Goal: Task Accomplishment & Management: Manage account settings

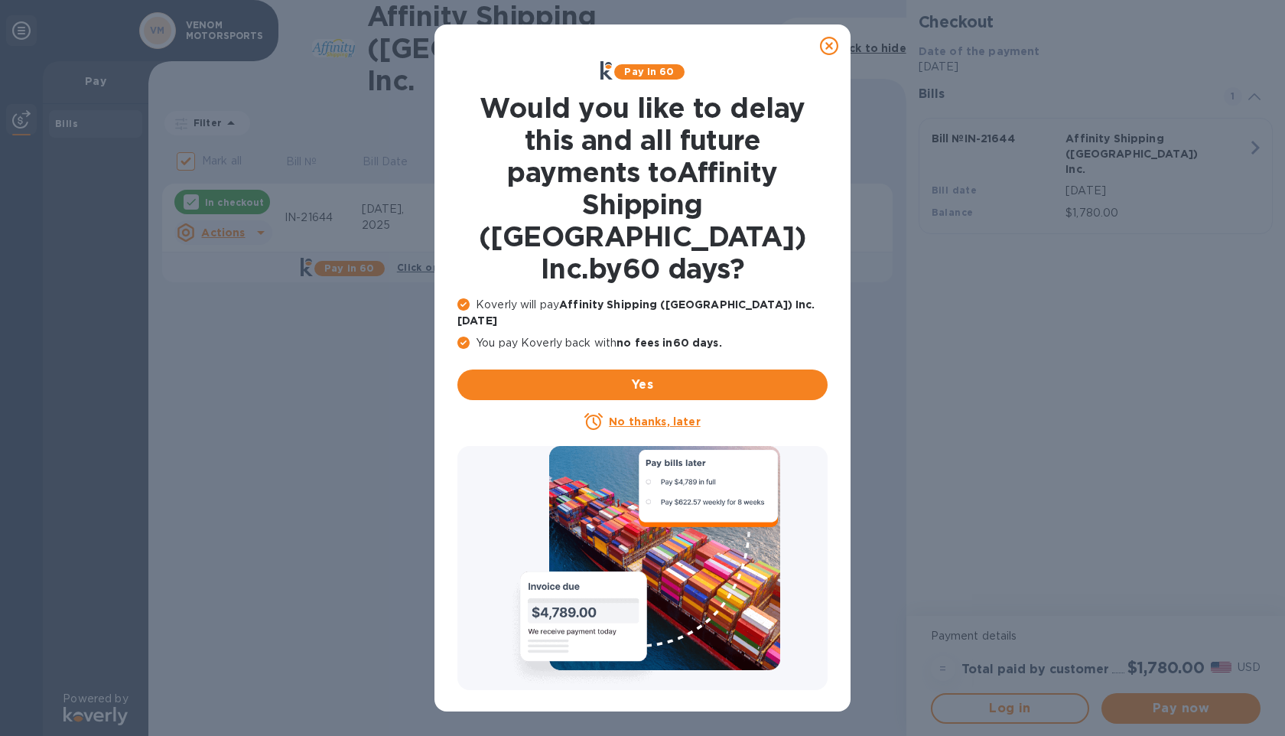
click at [826, 47] on icon at bounding box center [829, 46] width 18 height 18
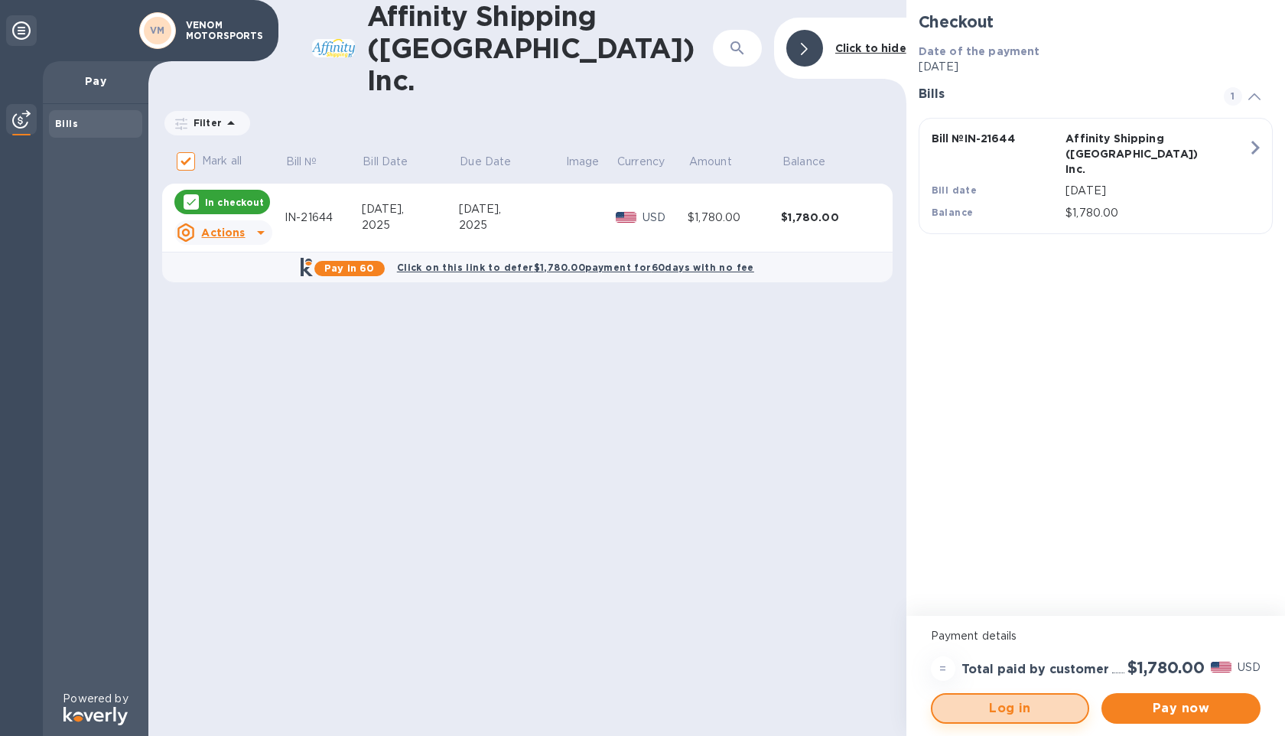
click at [1037, 710] on span "Log in" at bounding box center [1011, 708] width 132 height 18
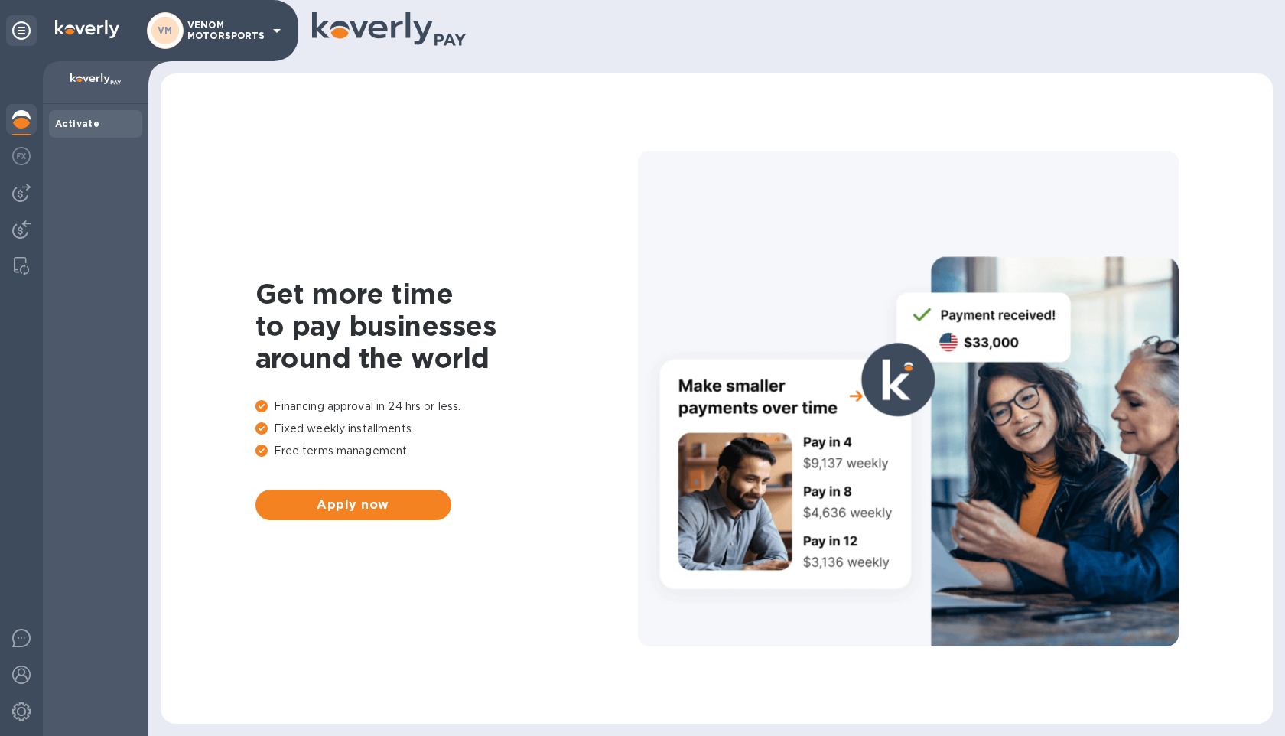
click at [258, 20] on p "VENOM MOTORSPORTS" at bounding box center [225, 30] width 77 height 21
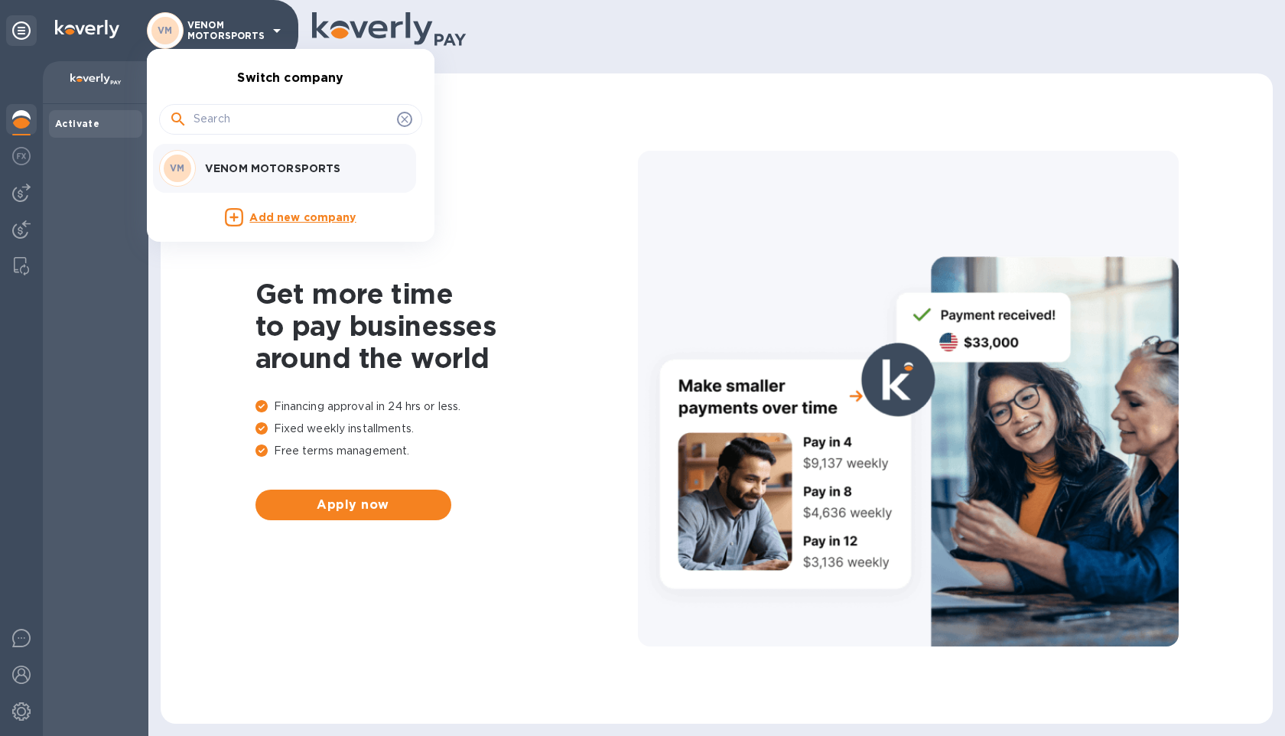
click at [256, 21] on div at bounding box center [642, 368] width 1285 height 736
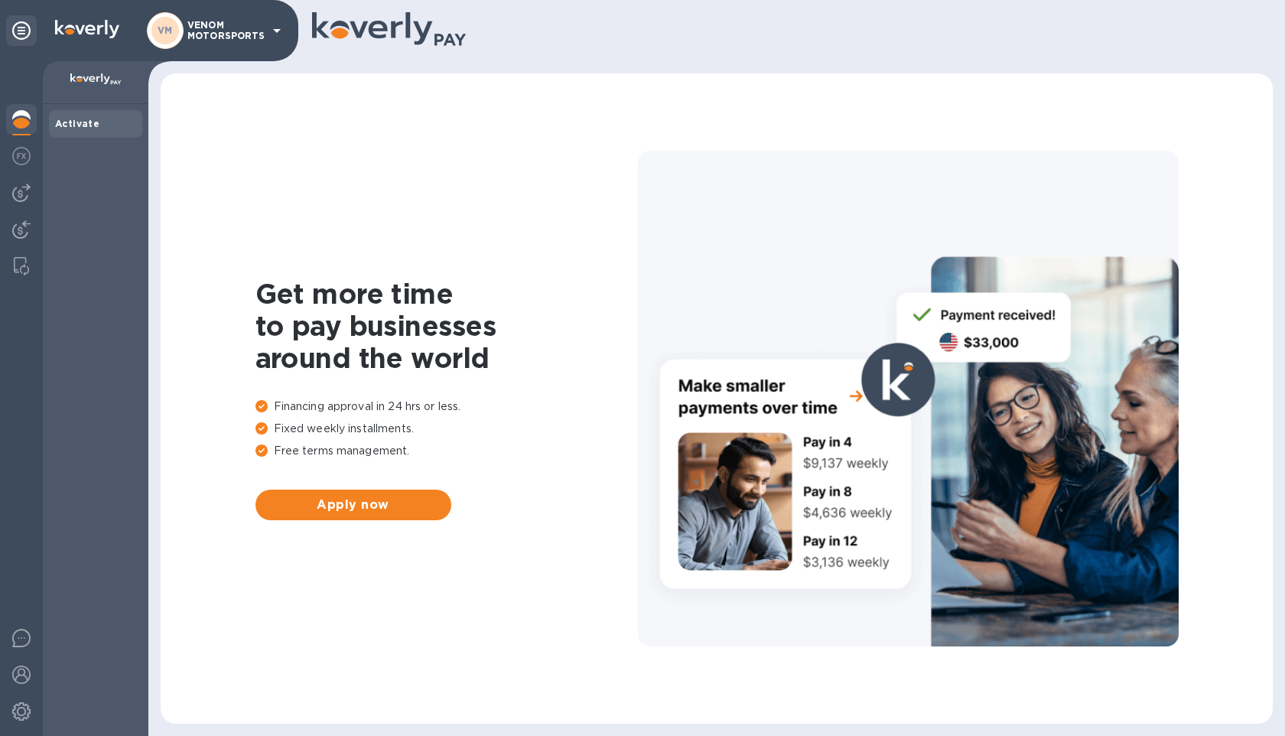
click at [21, 116] on img at bounding box center [21, 119] width 18 height 18
click at [20, 199] on img at bounding box center [21, 193] width 18 height 18
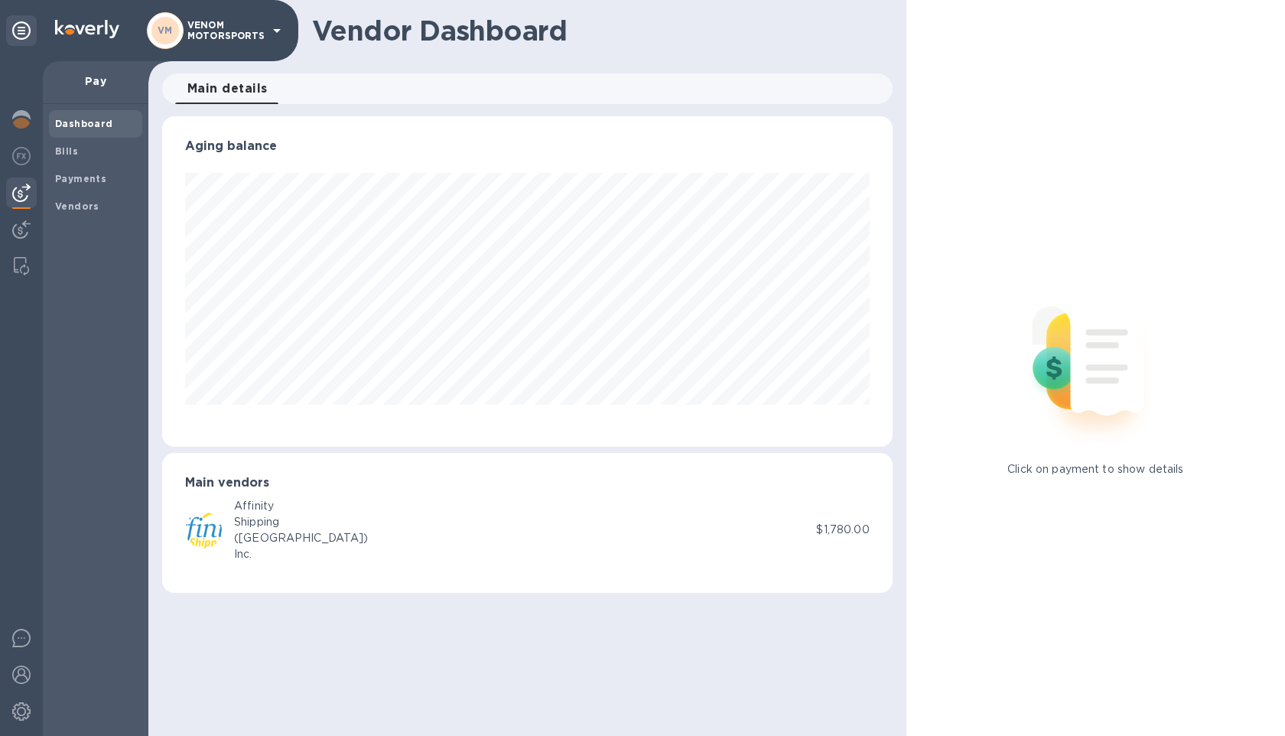
scroll to position [330, 731]
click at [84, 147] on span "Bills" at bounding box center [95, 151] width 81 height 15
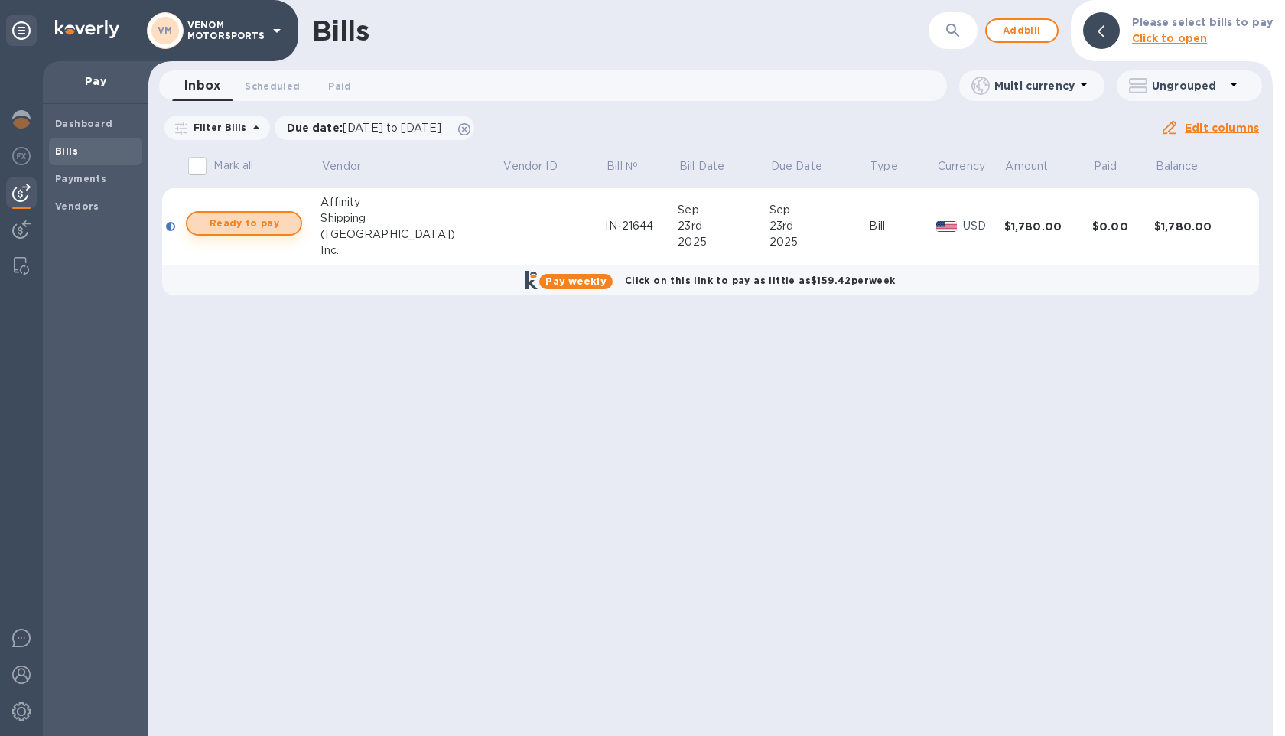
click at [252, 221] on span "Ready to pay" at bounding box center [244, 223] width 89 height 18
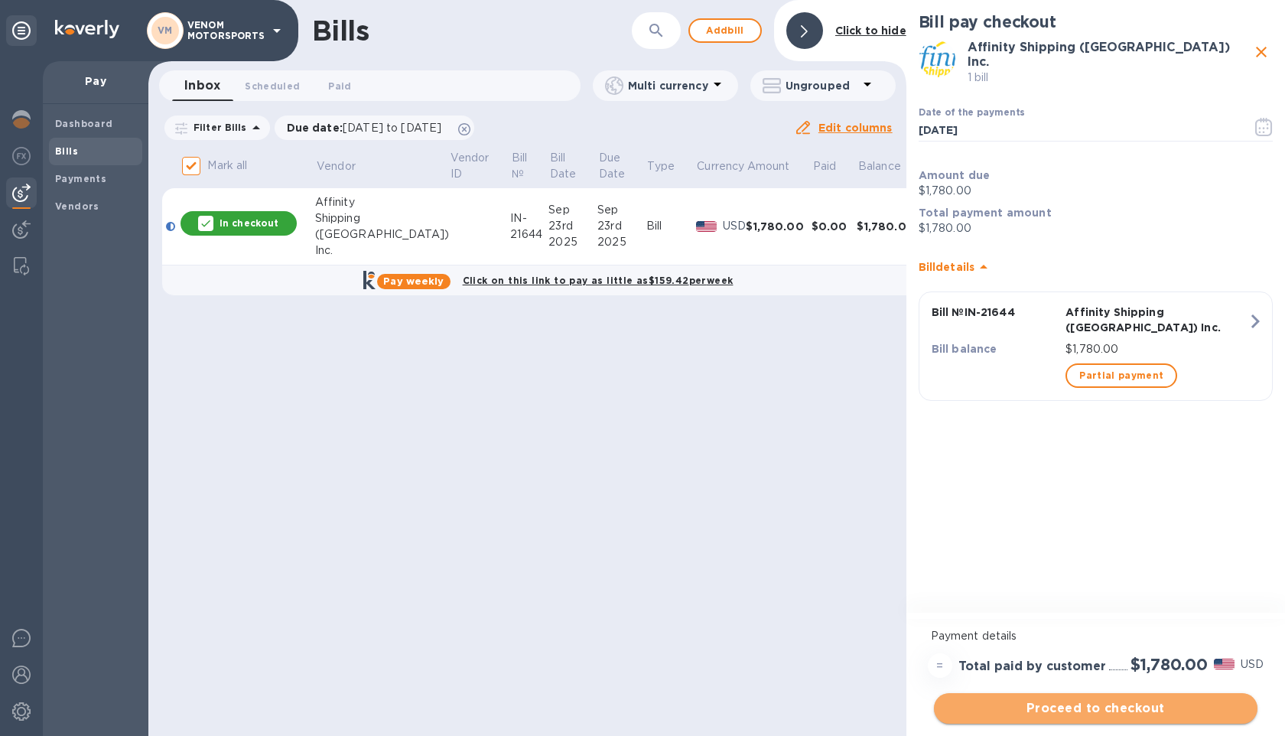
click at [1050, 700] on span "Proceed to checkout" at bounding box center [1095, 708] width 299 height 18
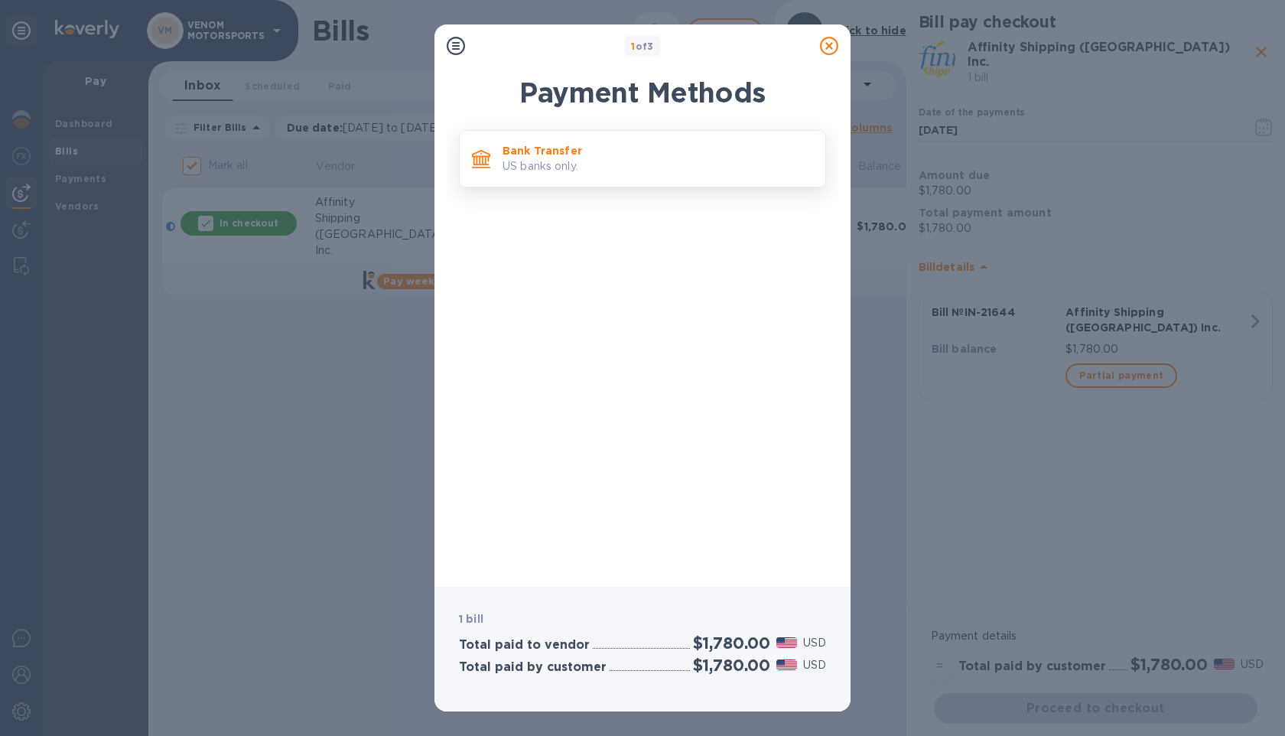
click at [568, 155] on p "Bank Transfer" at bounding box center [658, 150] width 311 height 15
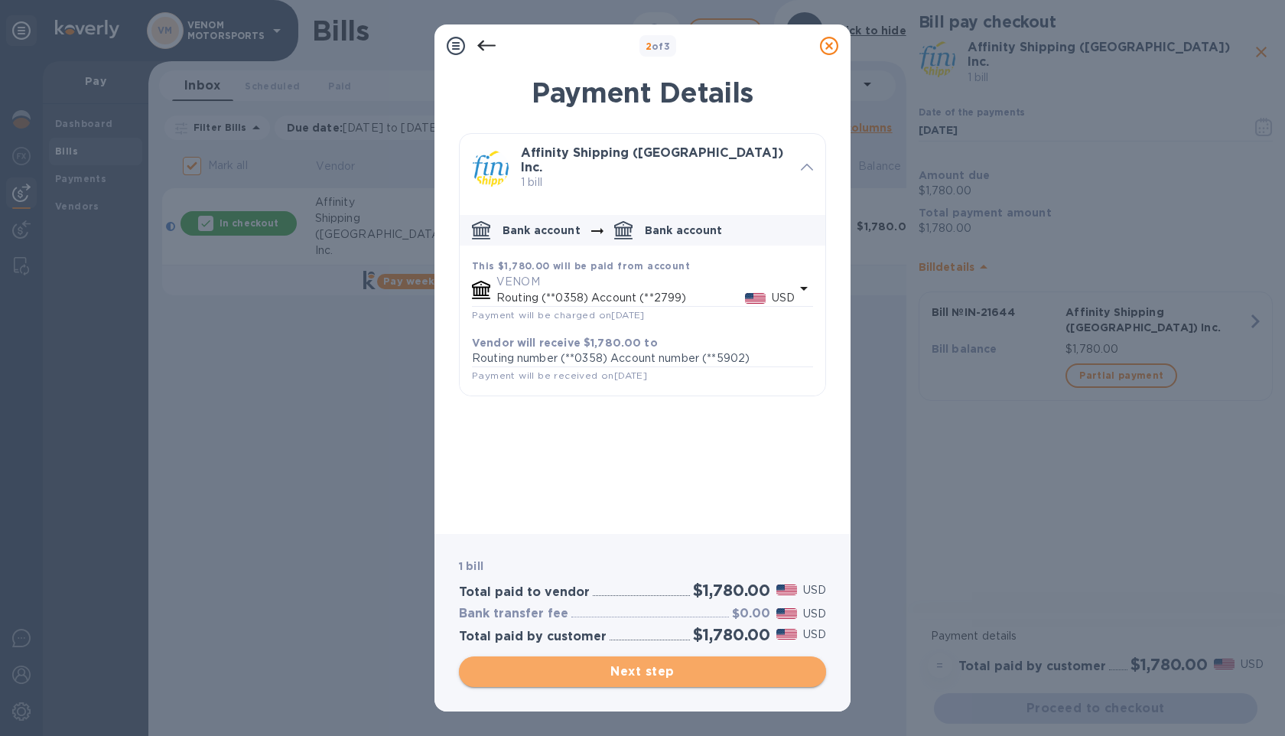
click at [662, 674] on span "Next step" at bounding box center [642, 671] width 343 height 18
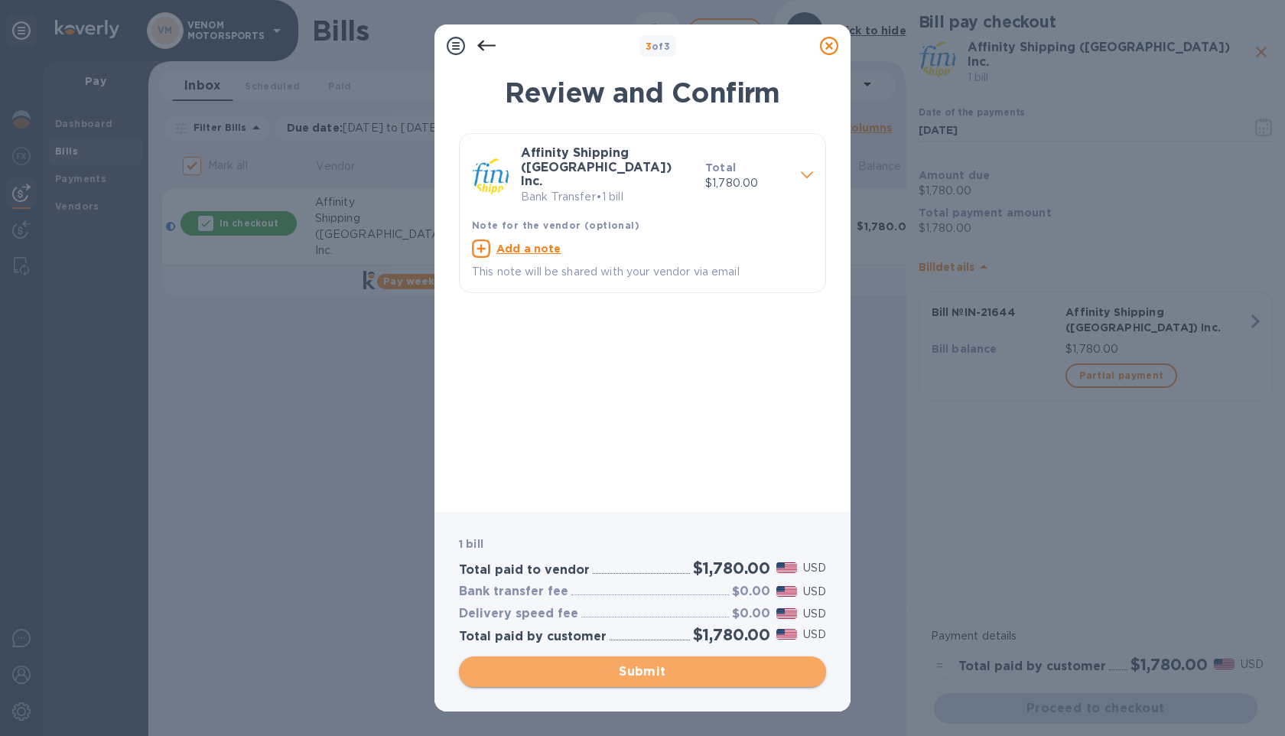
click at [662, 674] on span "Submit" at bounding box center [642, 671] width 343 height 18
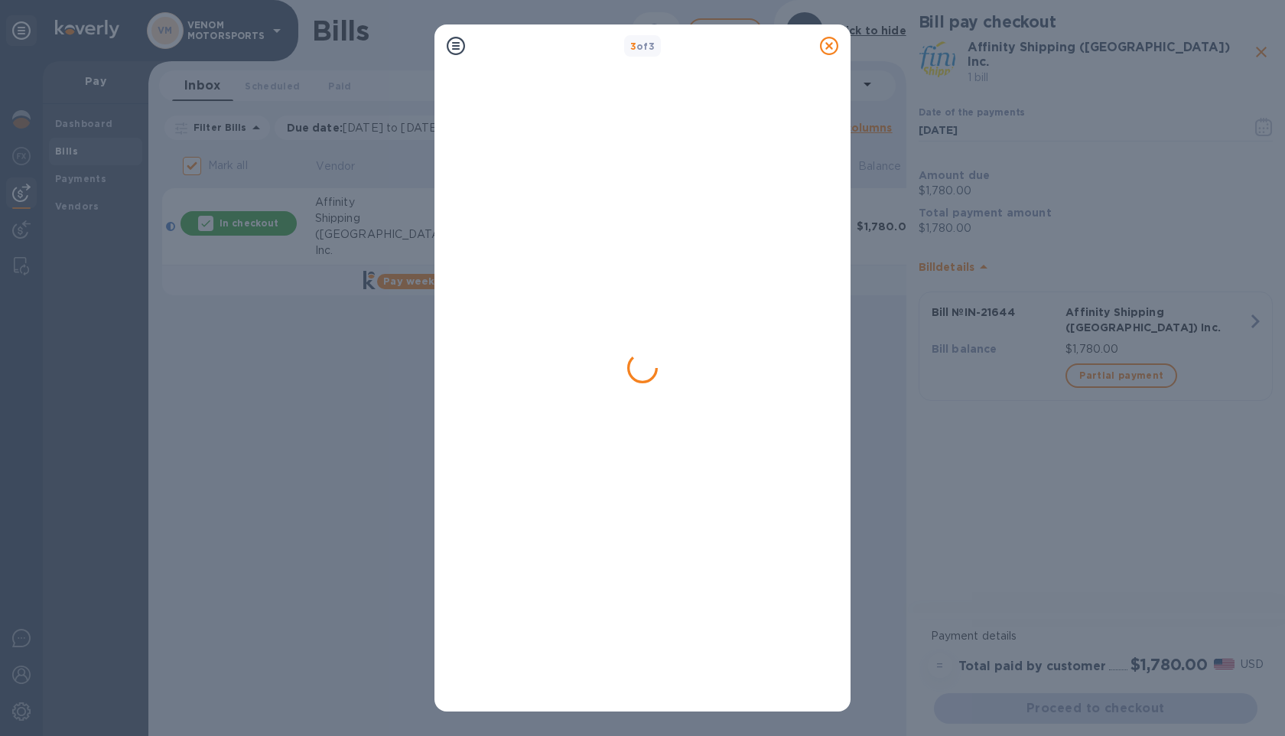
checkbox input "false"
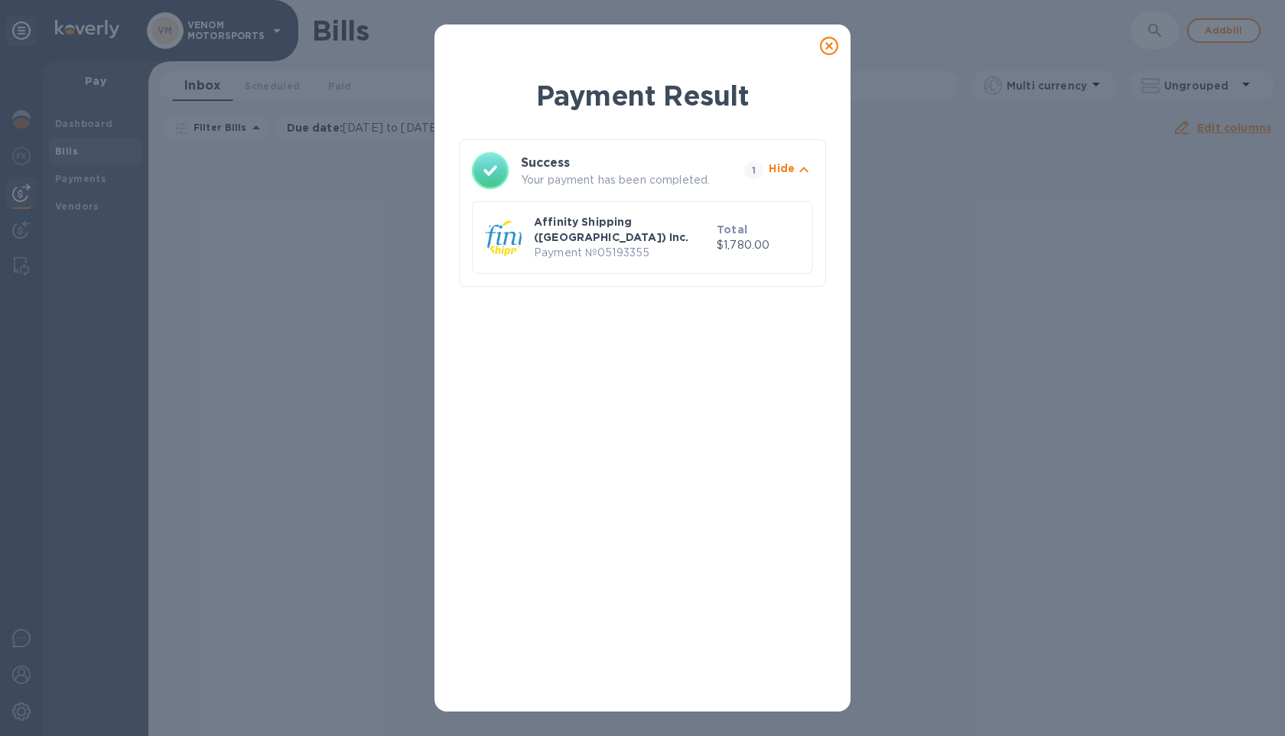
click at [828, 48] on icon at bounding box center [829, 46] width 18 height 18
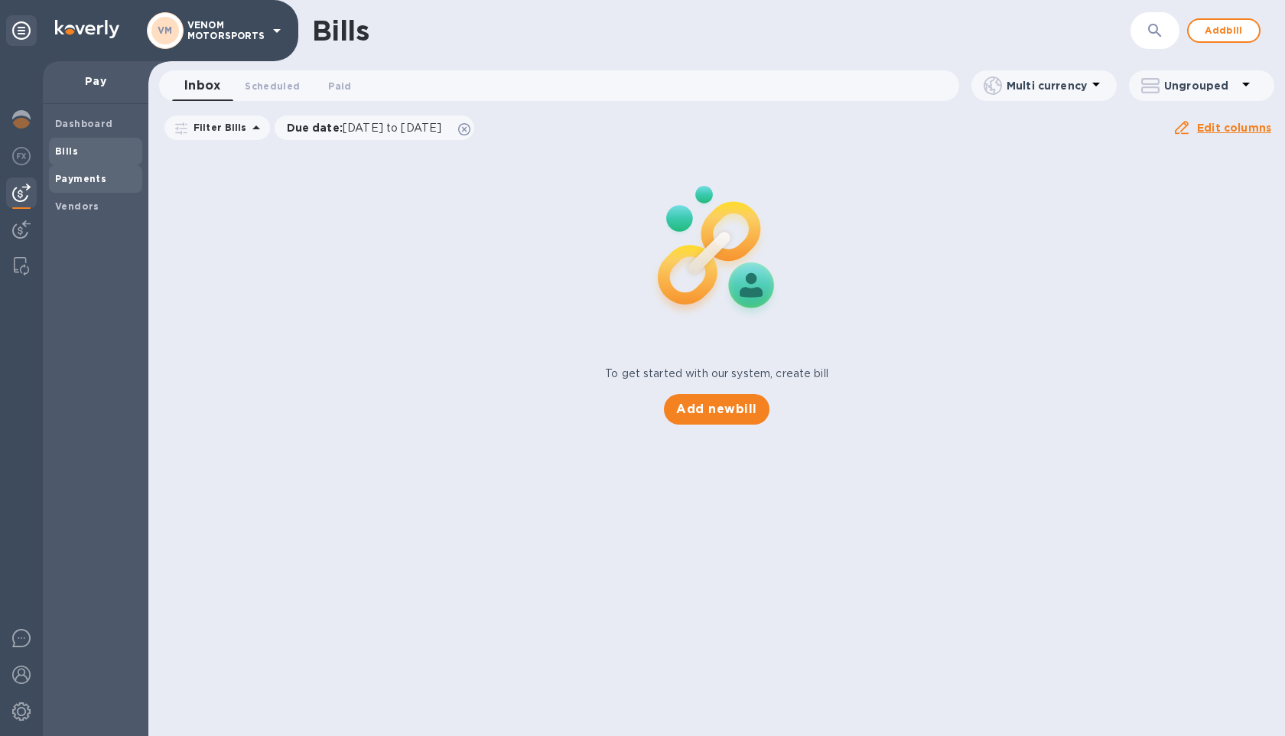
click at [85, 187] on div "Payments" at bounding box center [95, 179] width 93 height 28
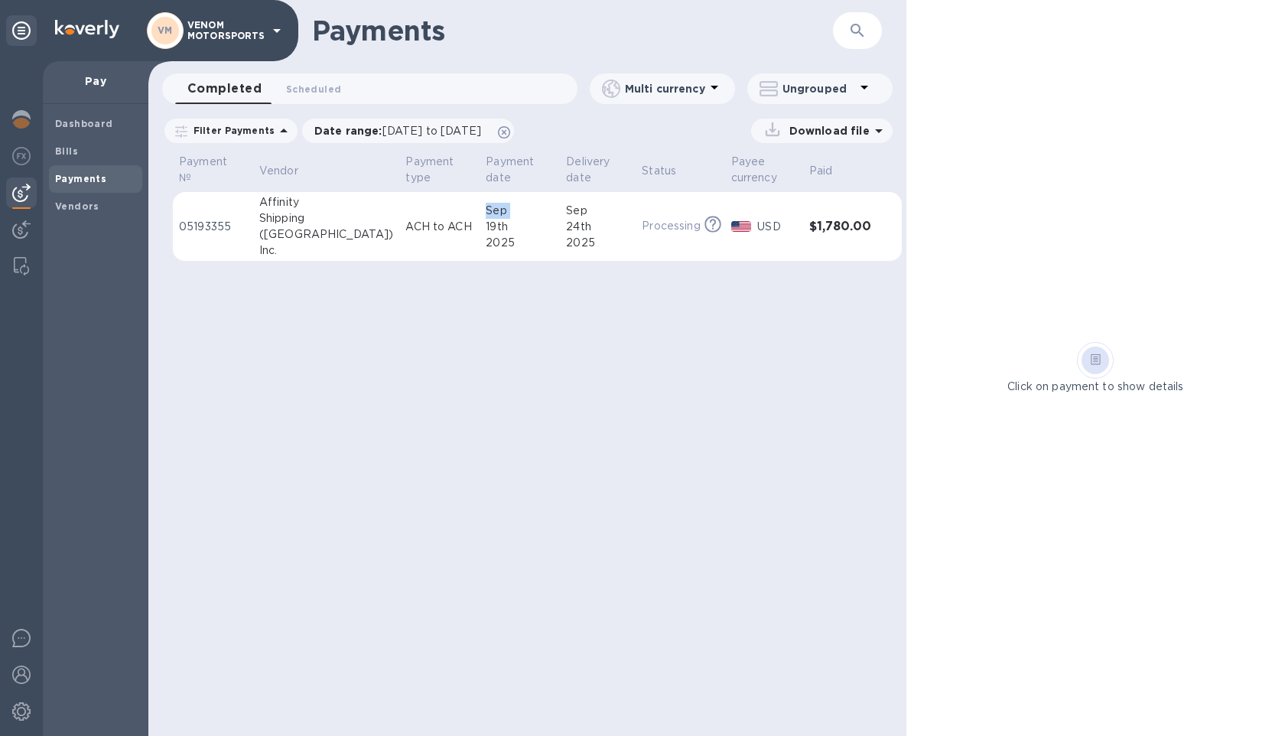
click at [417, 227] on tr "05193355 Affinity Shipping (USA) Inc. ACH to ACH Sep 19th 2025 Sep 24th 2025 Pr…" at bounding box center [537, 227] width 729 height 70
